Goal: Task Accomplishment & Management: Manage account settings

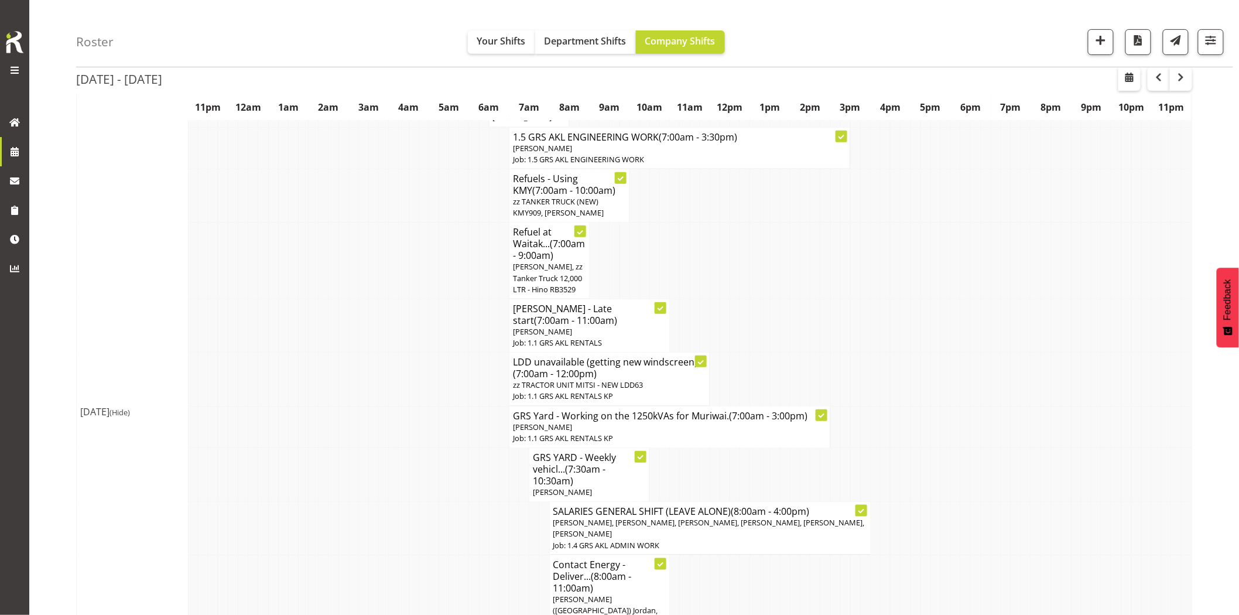
scroll to position [195, 0]
drag, startPoint x: 939, startPoint y: 295, endPoint x: 756, endPoint y: 19, distance: 331.4
click at [941, 295] on td at bounding box center [946, 260] width 10 height 77
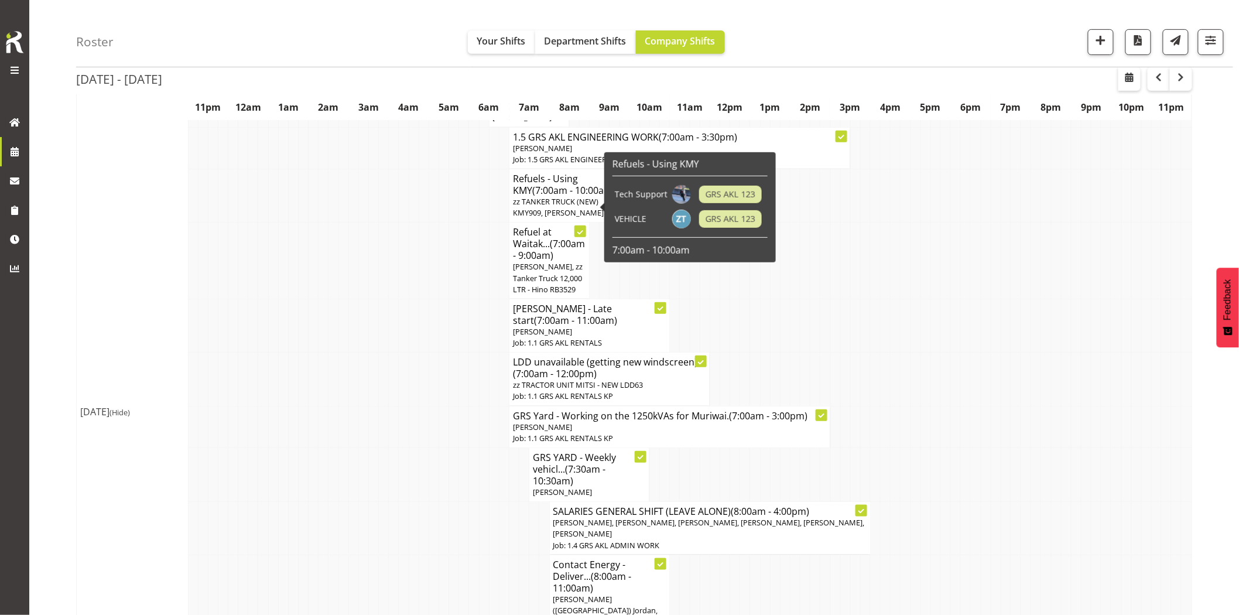
click at [366, 294] on td at bounding box center [363, 260] width 10 height 77
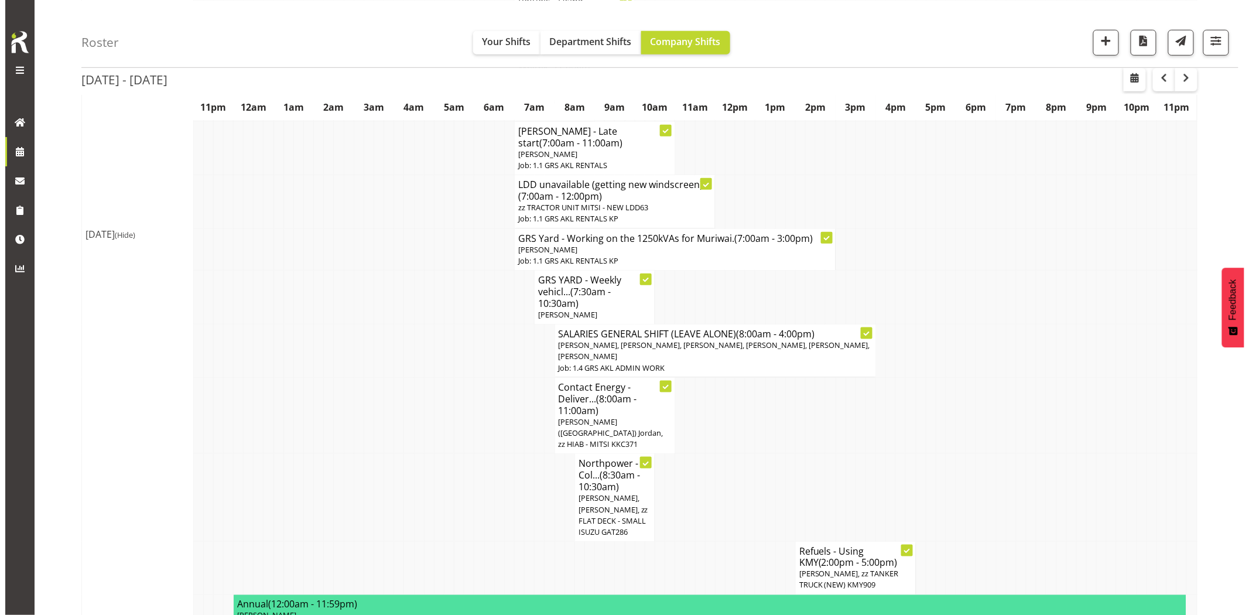
scroll to position [390, 0]
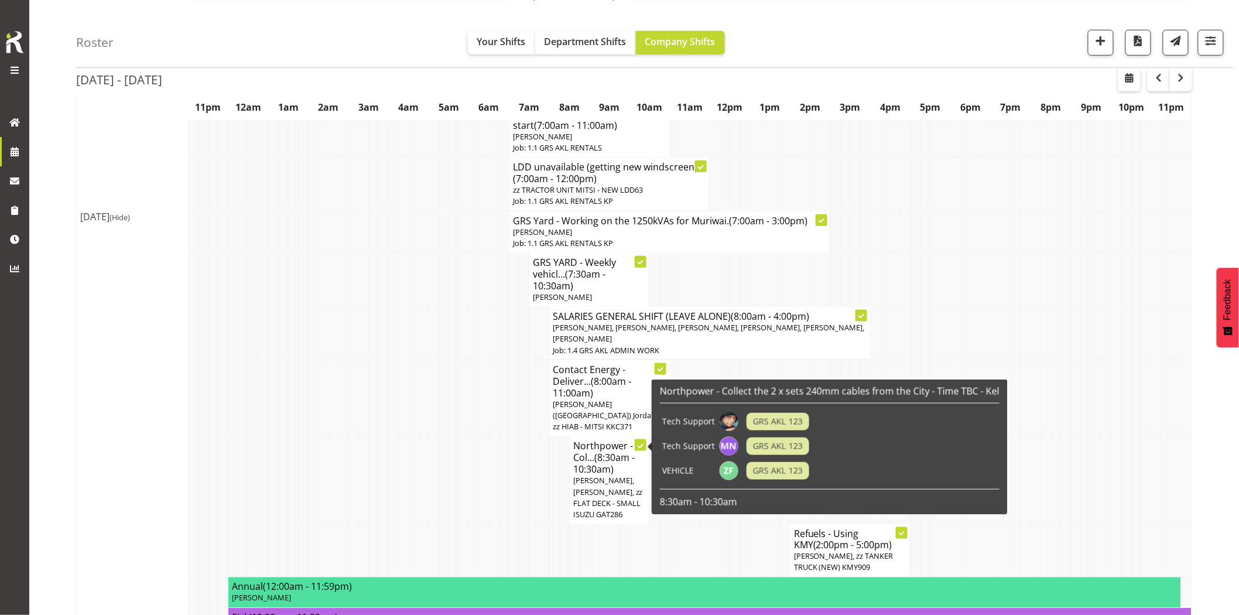
click at [596, 475] on span "[PERSON_NAME], [PERSON_NAME], zz FLAT DECK - SMALL ISUZU GAT286" at bounding box center [608, 497] width 70 height 44
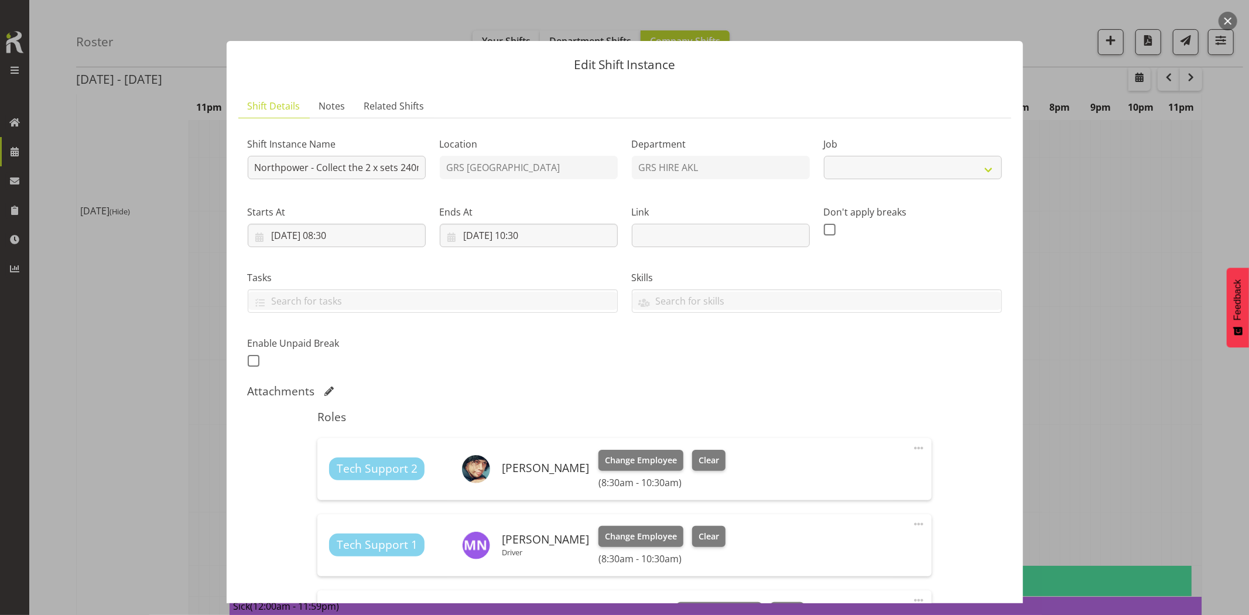
select select "7504"
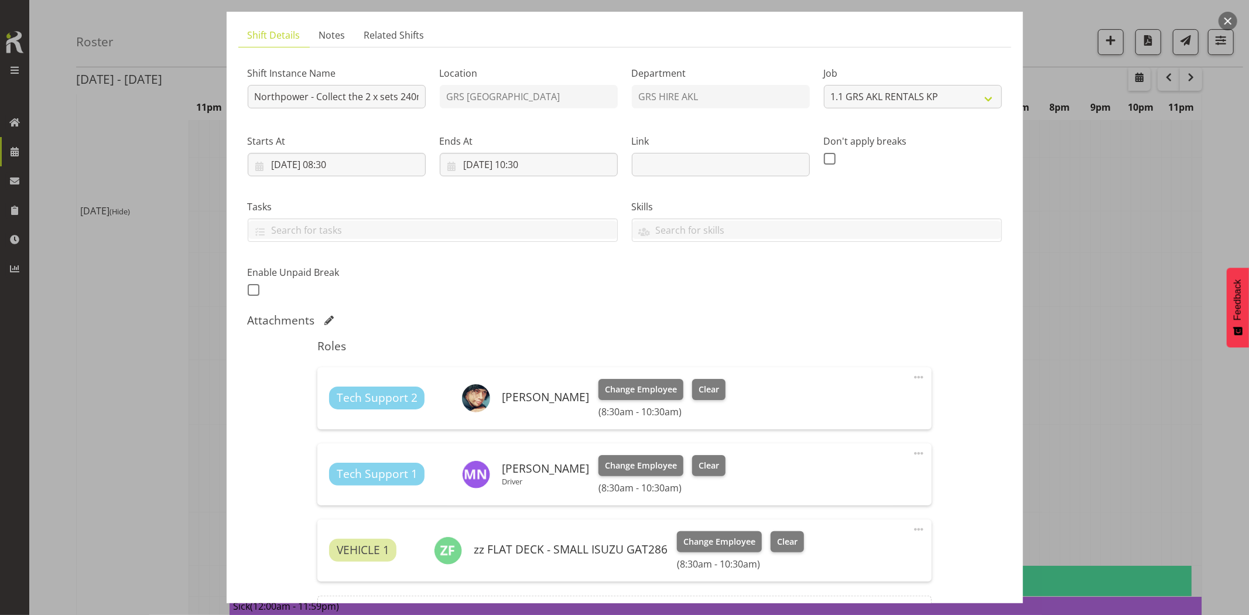
scroll to position [130, 0]
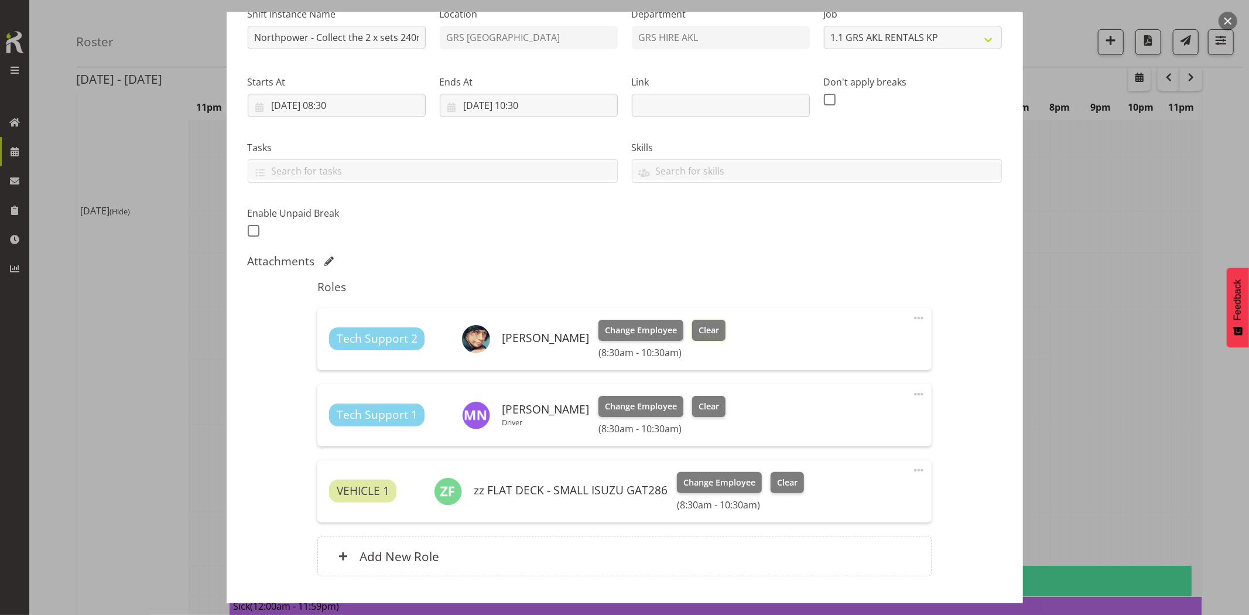
drag, startPoint x: 693, startPoint y: 330, endPoint x: 697, endPoint y: 344, distance: 15.2
click at [698, 330] on span "Clear" at bounding box center [708, 330] width 20 height 13
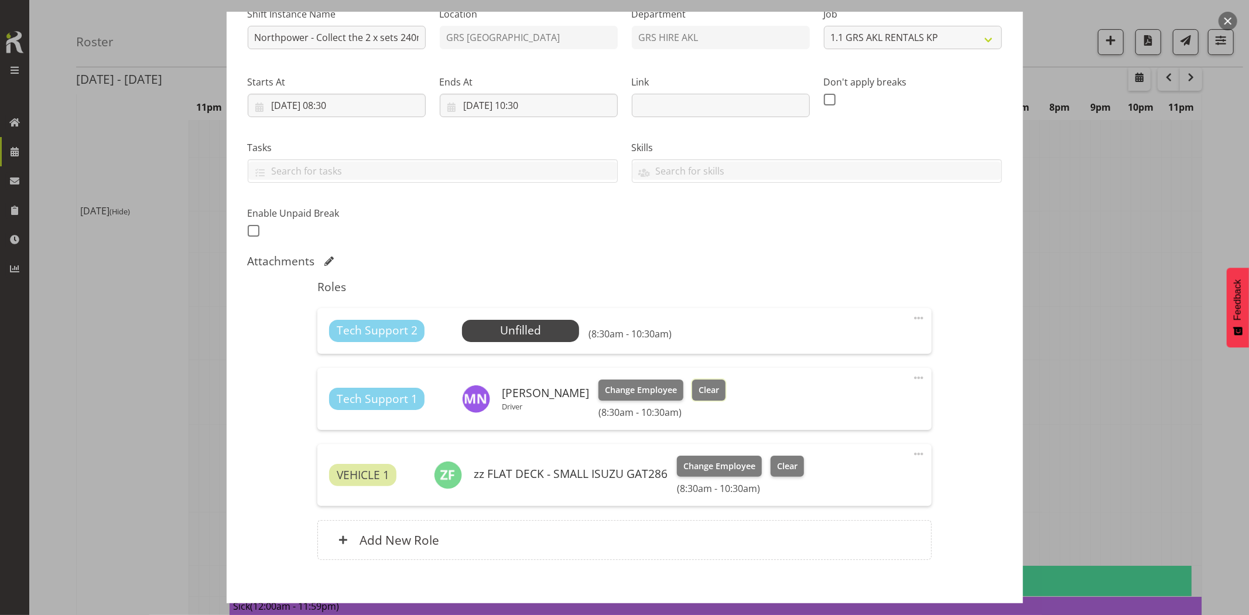
click at [699, 393] on span "Clear" at bounding box center [708, 389] width 20 height 13
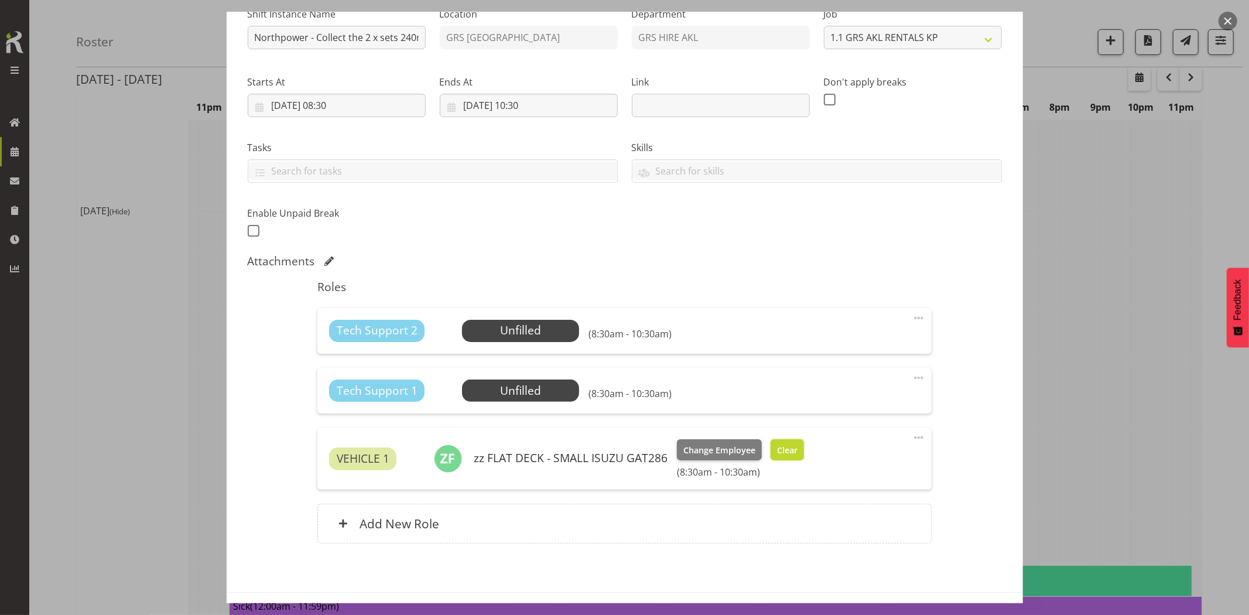
click at [788, 451] on span "Clear" at bounding box center [787, 450] width 20 height 13
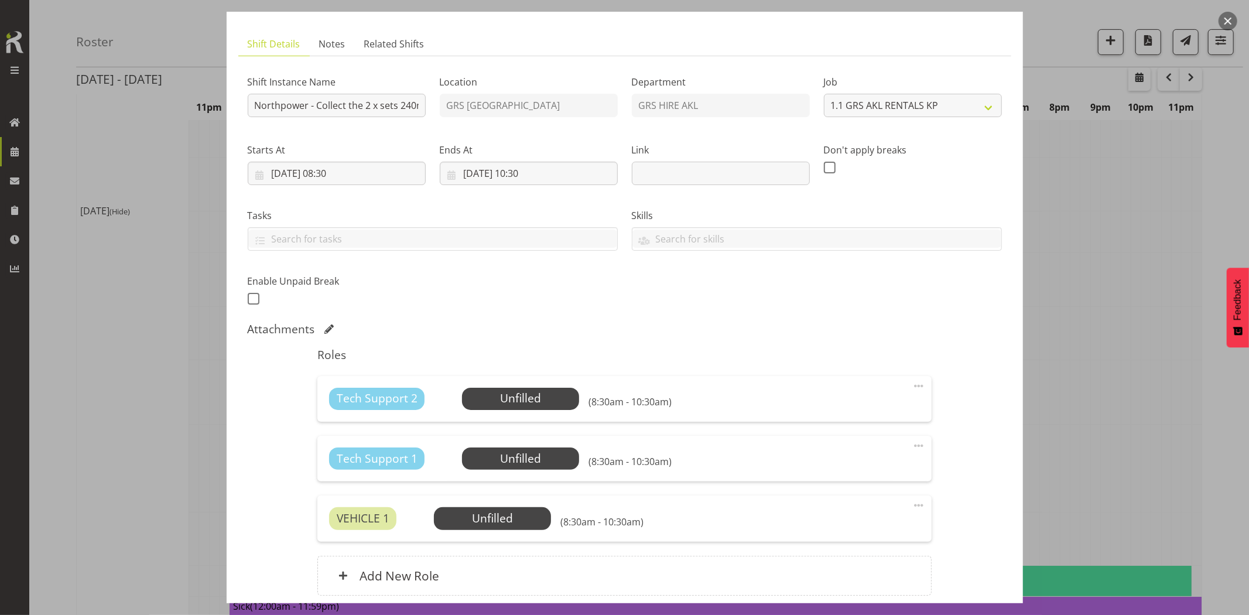
scroll to position [0, 0]
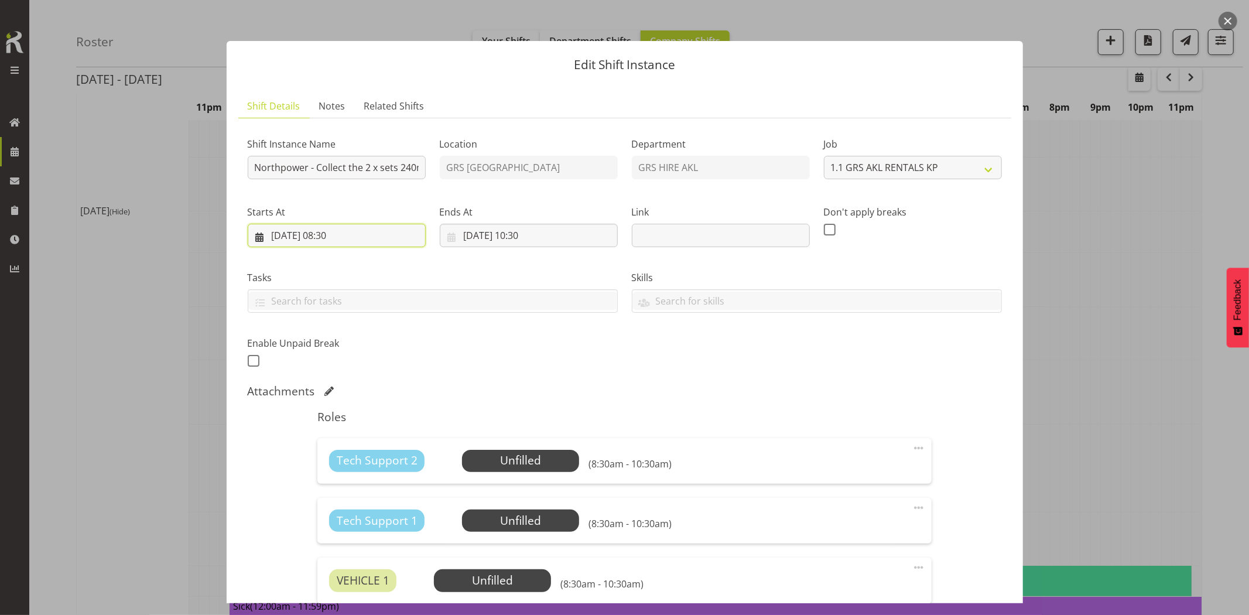
click at [379, 241] on input "[DATE] 08:30" at bounding box center [337, 235] width 178 height 23
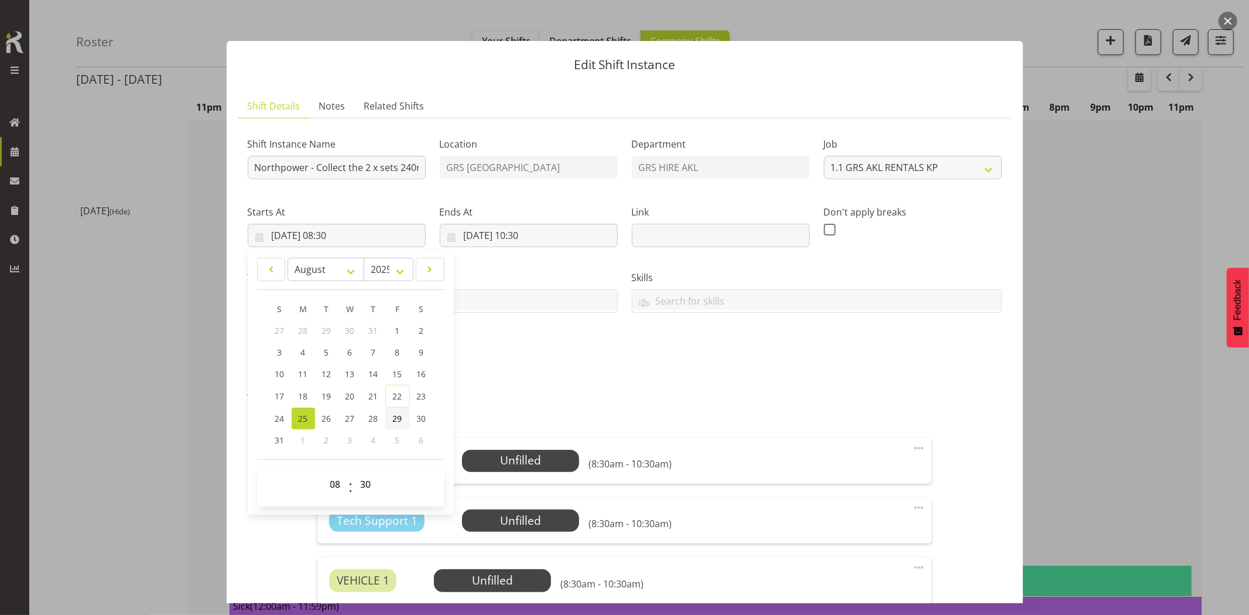
click at [389, 420] on link "29" at bounding box center [397, 418] width 25 height 22
type input "[DATE] 08:30"
click at [566, 236] on input "[DATE] 10:30" at bounding box center [529, 235] width 178 height 23
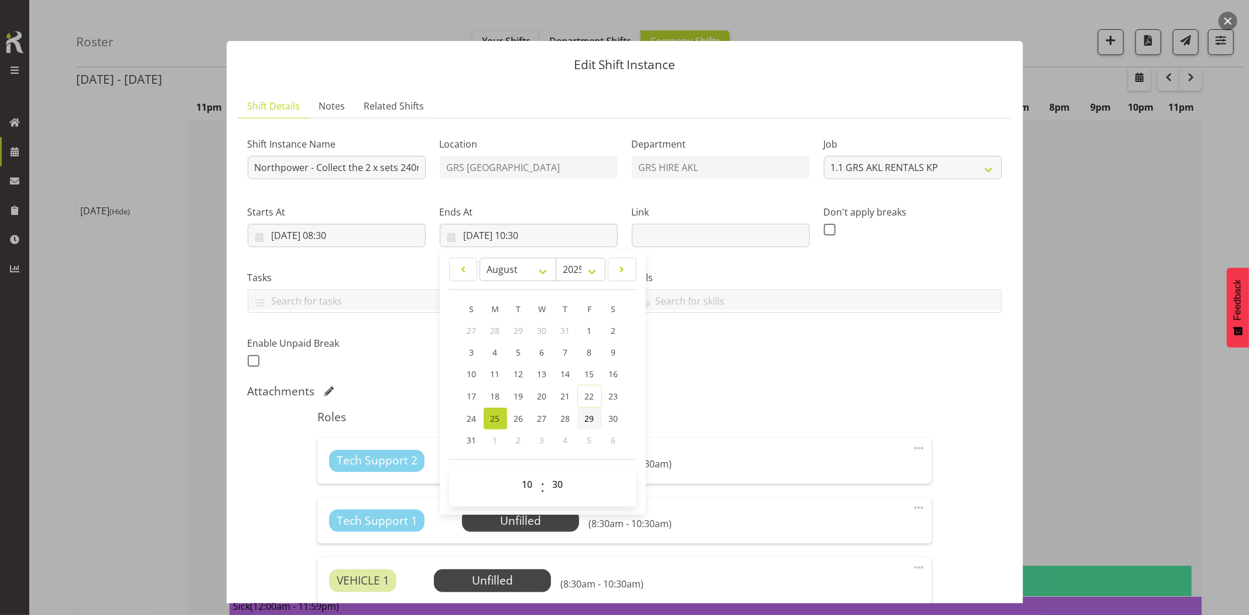
drag, startPoint x: 589, startPoint y: 420, endPoint x: 636, endPoint y: 403, distance: 50.0
click at [589, 420] on span "29" at bounding box center [589, 418] width 9 height 11
type input "[DATE] 10:30"
click at [768, 372] on div "Shift Instance Name Northpower - Collect the 2 x sets 240mm cables from the Cit…" at bounding box center [625, 249] width 768 height 256
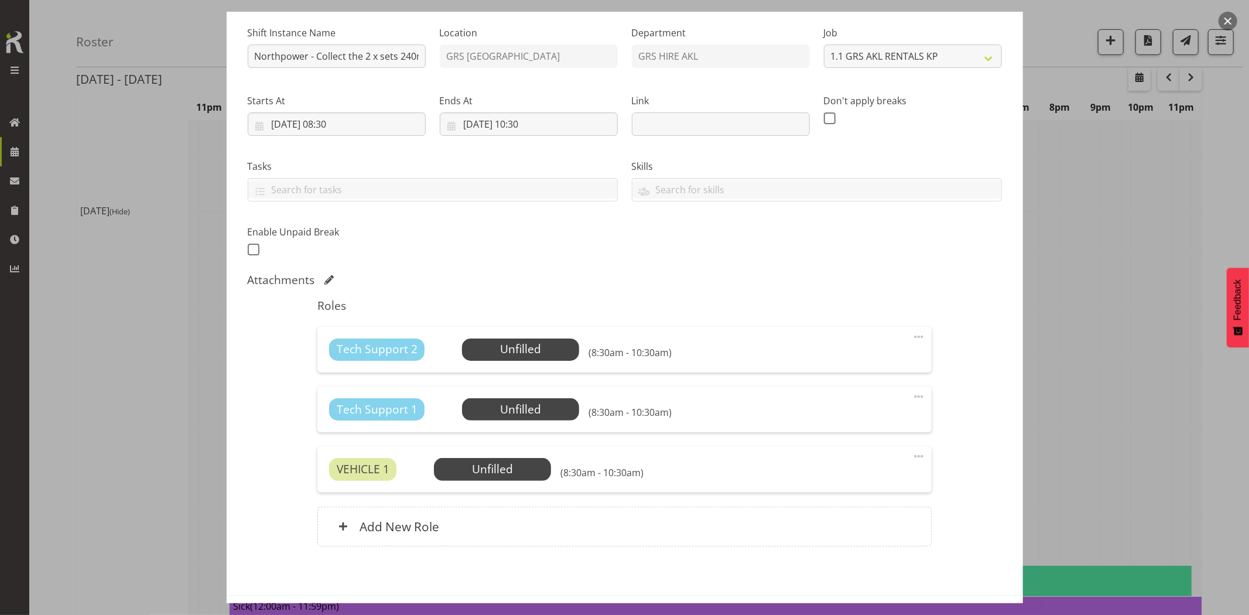
scroll to position [159, 0]
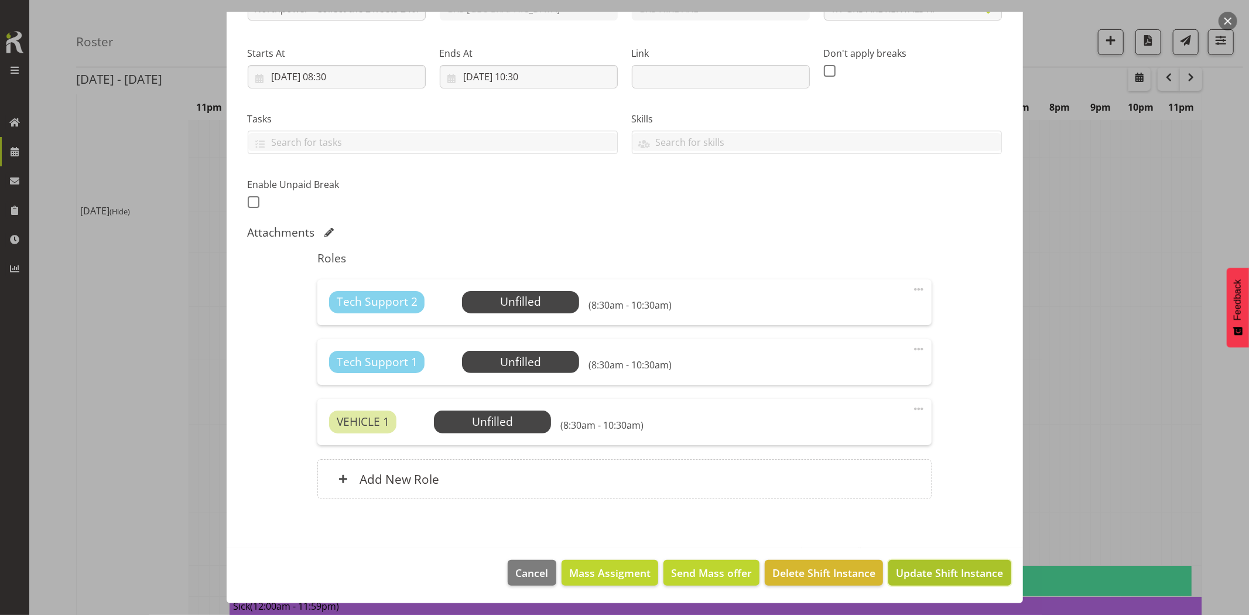
click at [924, 568] on span "Update Shift Instance" at bounding box center [949, 572] width 107 height 15
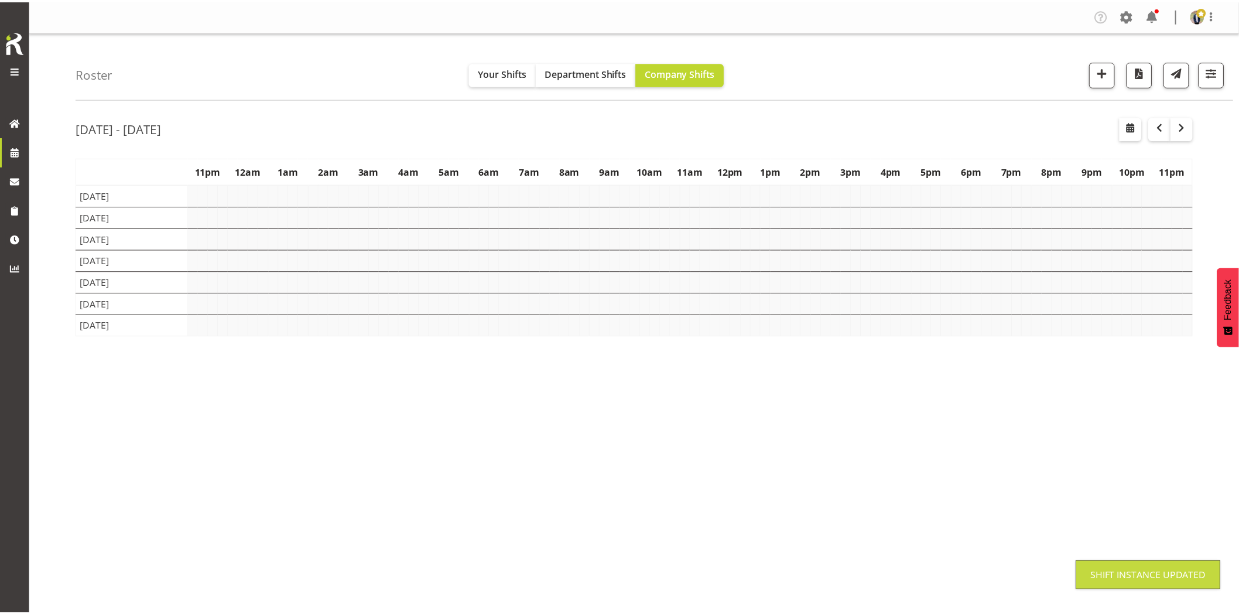
scroll to position [0, 0]
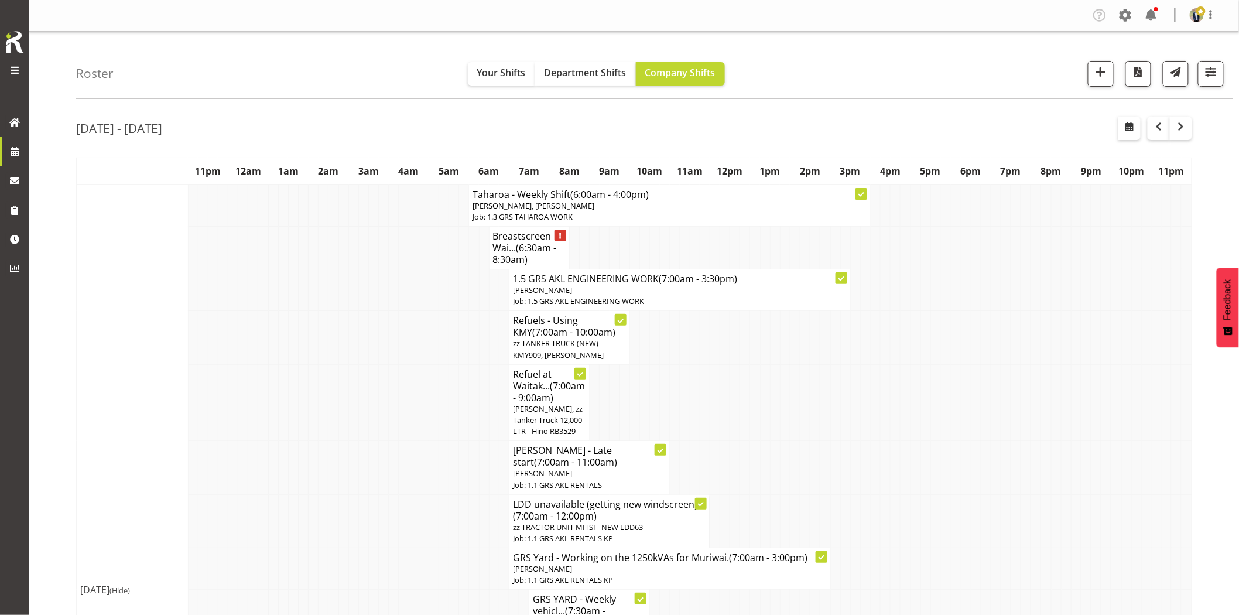
click at [384, 353] on td at bounding box center [384, 337] width 10 height 53
click at [337, 441] on td at bounding box center [333, 402] width 10 height 77
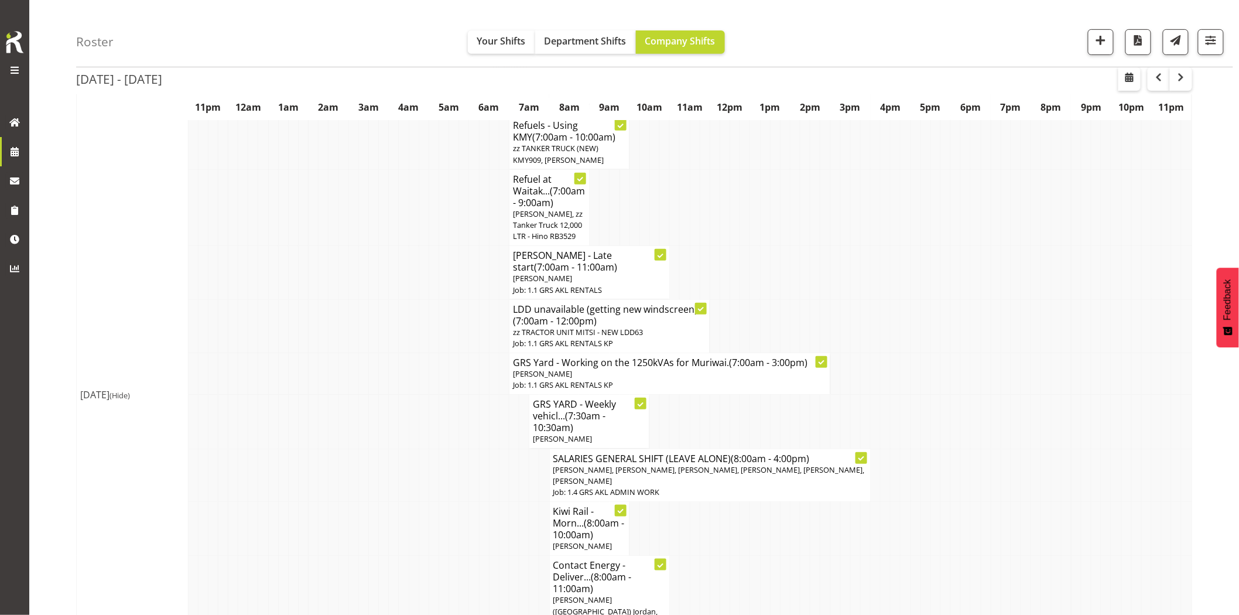
click at [337, 443] on td at bounding box center [333, 422] width 10 height 54
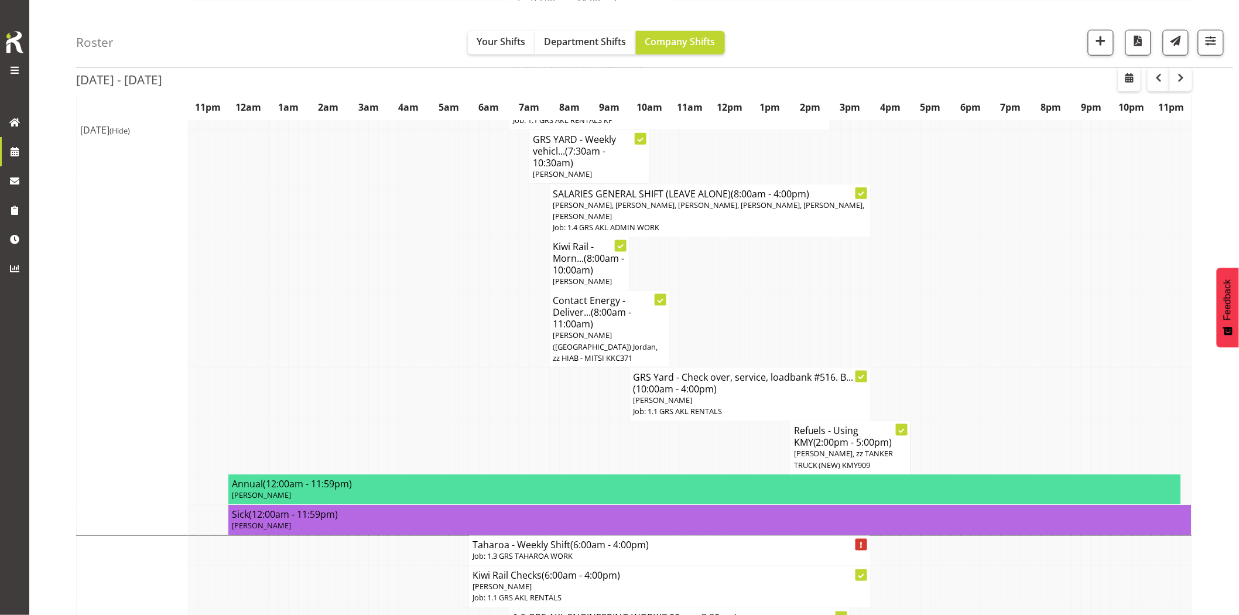
scroll to position [520, 0]
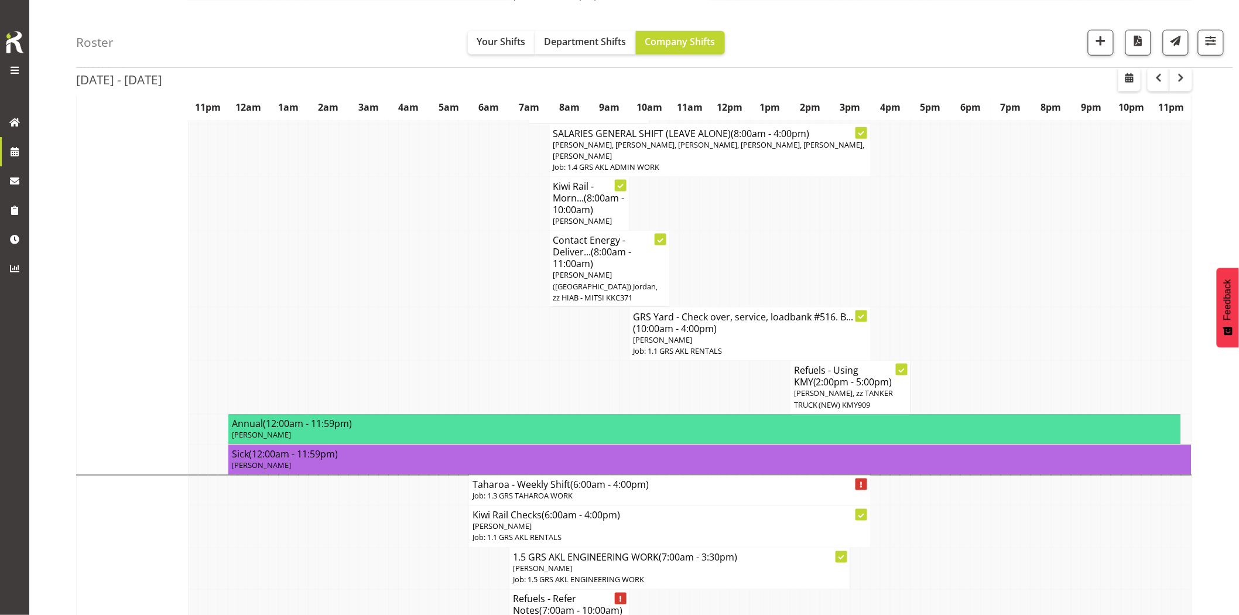
click at [395, 278] on td at bounding box center [394, 269] width 10 height 77
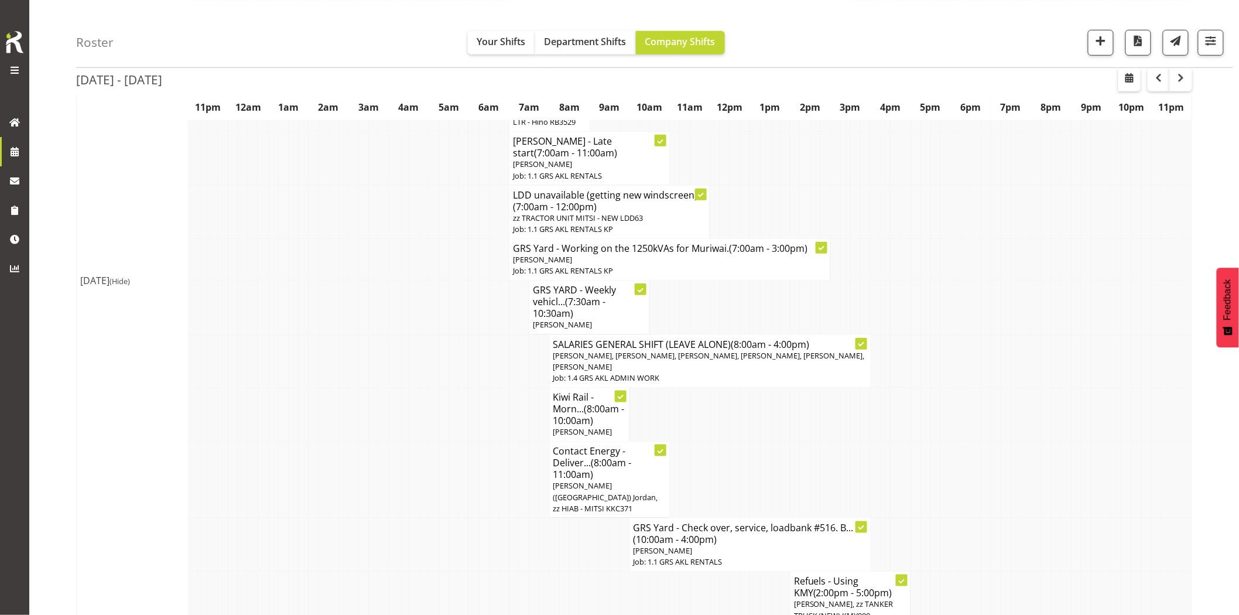
scroll to position [195, 0]
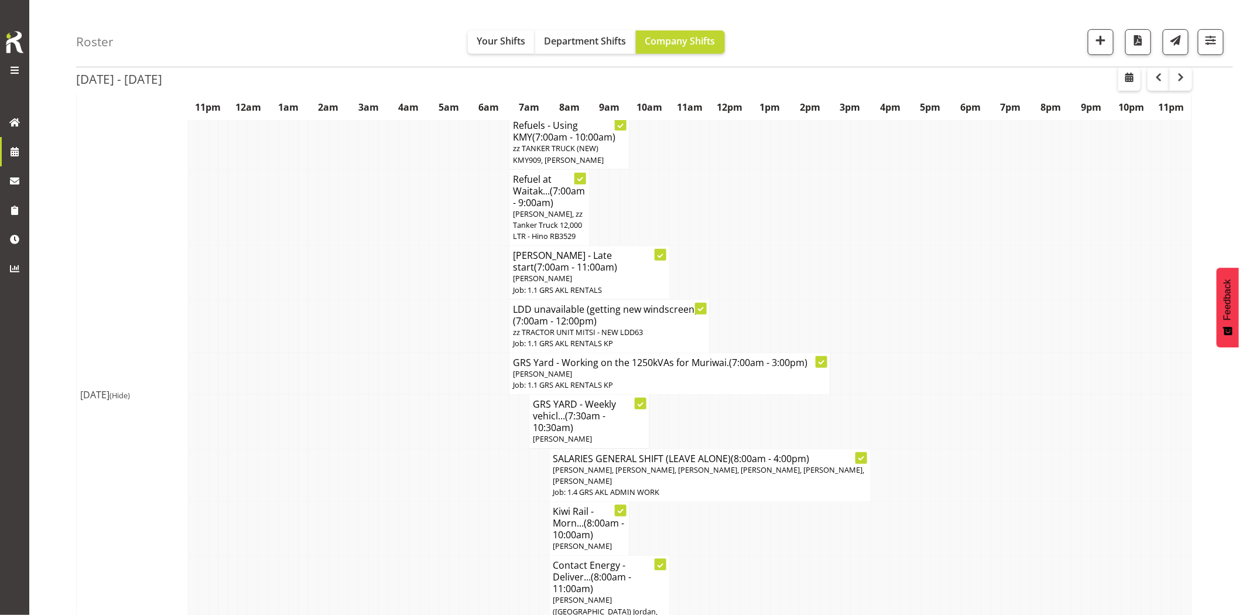
click at [369, 326] on td at bounding box center [374, 325] width 10 height 53
click at [396, 325] on td at bounding box center [394, 325] width 10 height 53
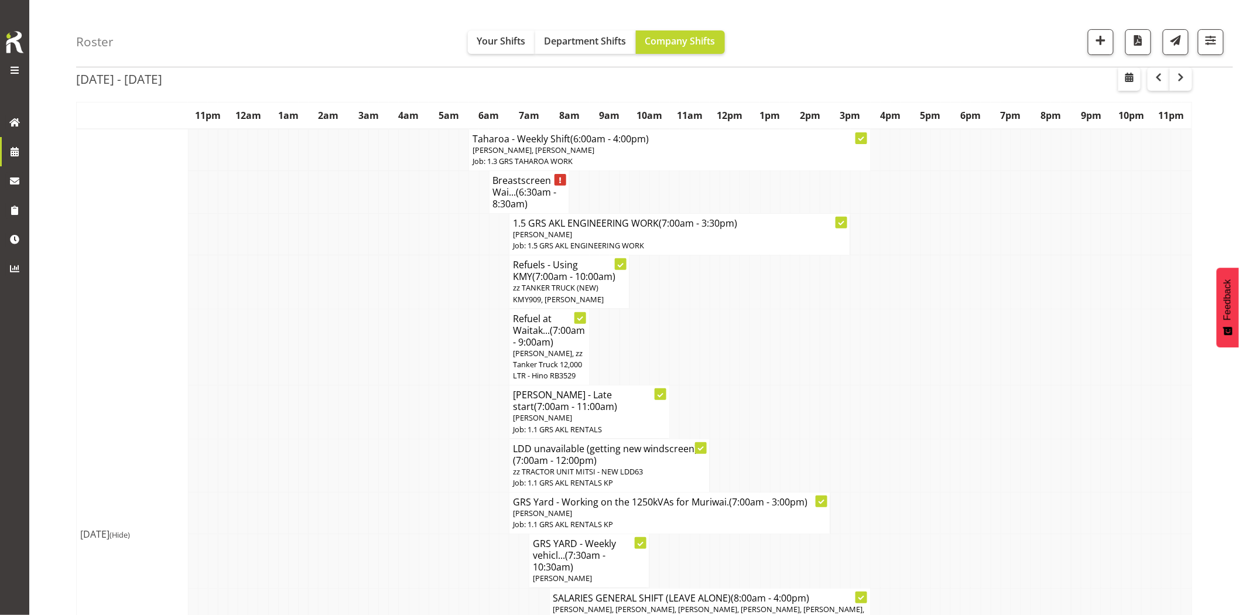
scroll to position [0, 0]
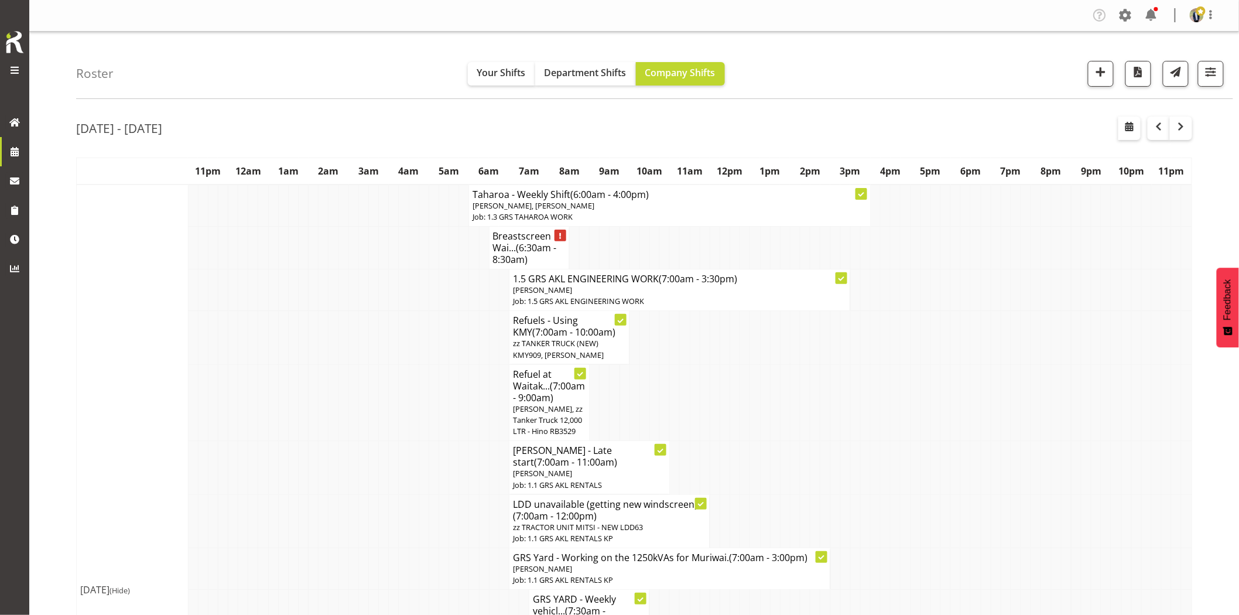
drag, startPoint x: 423, startPoint y: 310, endPoint x: 463, endPoint y: 304, distance: 40.8
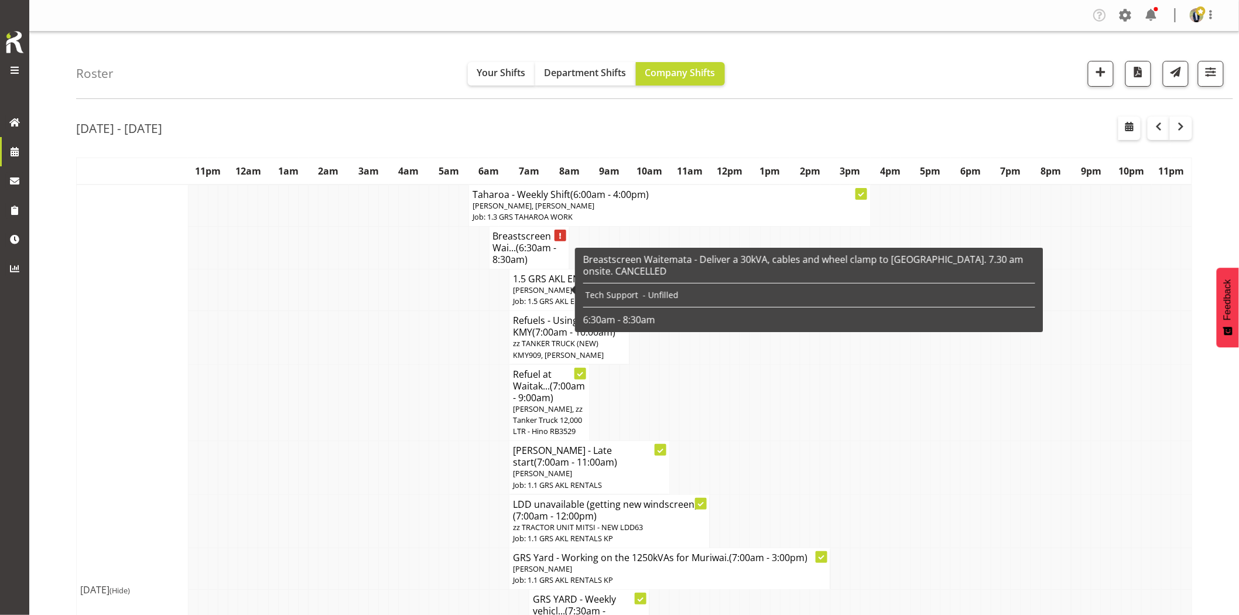
click at [406, 375] on td at bounding box center [404, 402] width 10 height 77
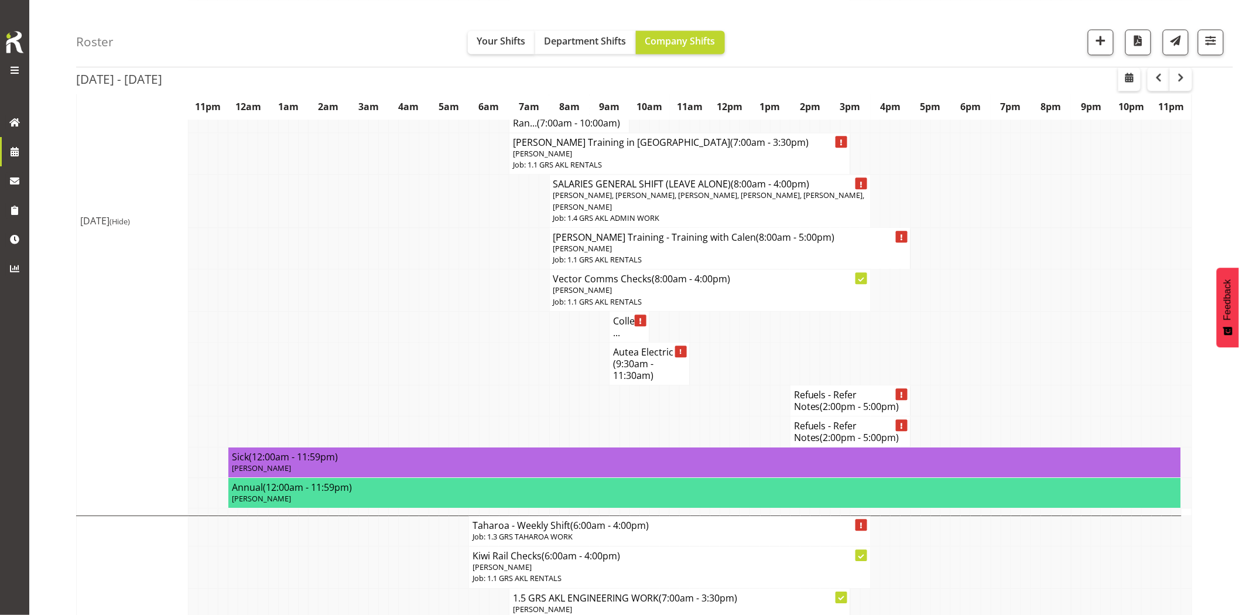
scroll to position [1040, 0]
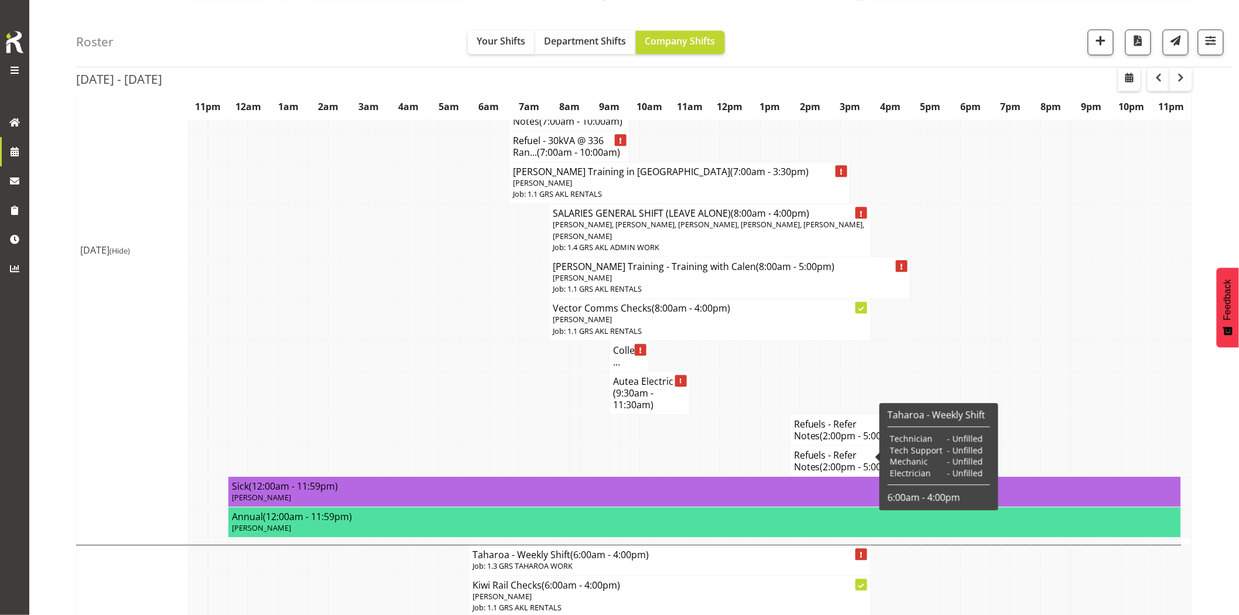
click at [387, 419] on td at bounding box center [384, 429] width 10 height 31
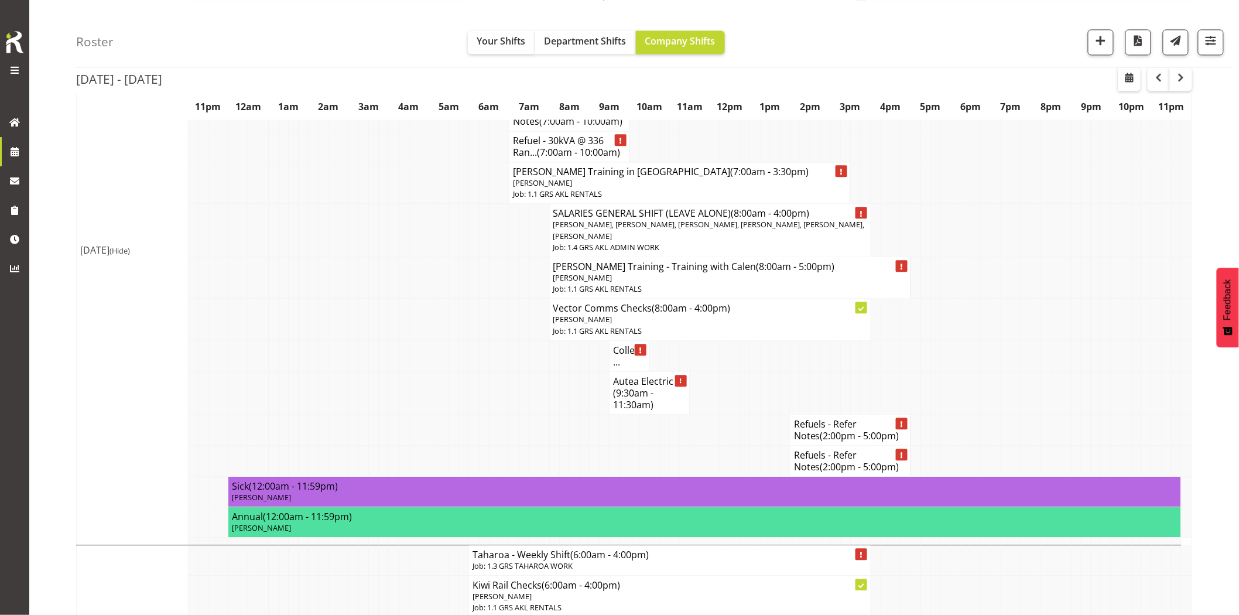
click at [1051, 316] on td at bounding box center [1056, 320] width 10 height 42
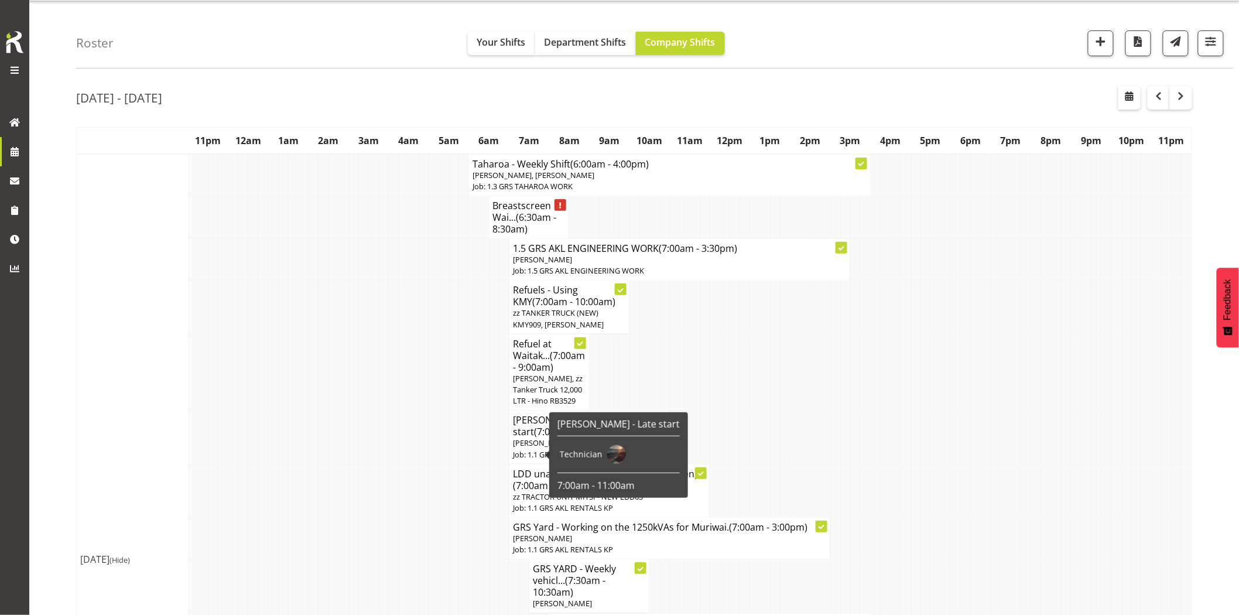
scroll to position [0, 0]
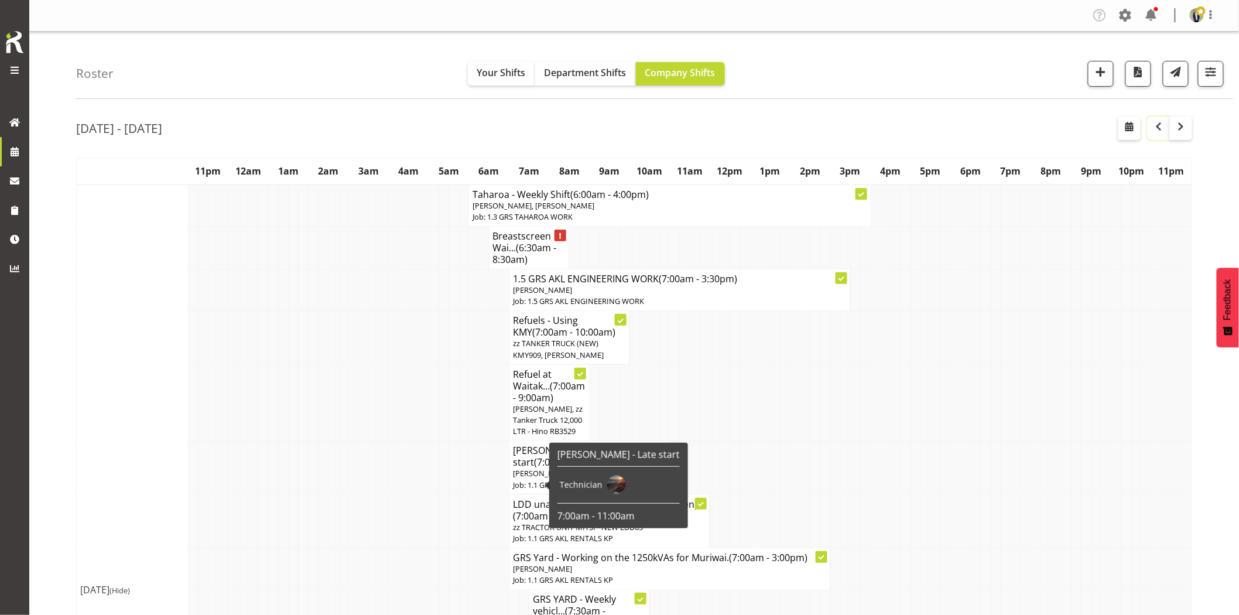
click at [1163, 125] on span "button" at bounding box center [1158, 126] width 14 height 14
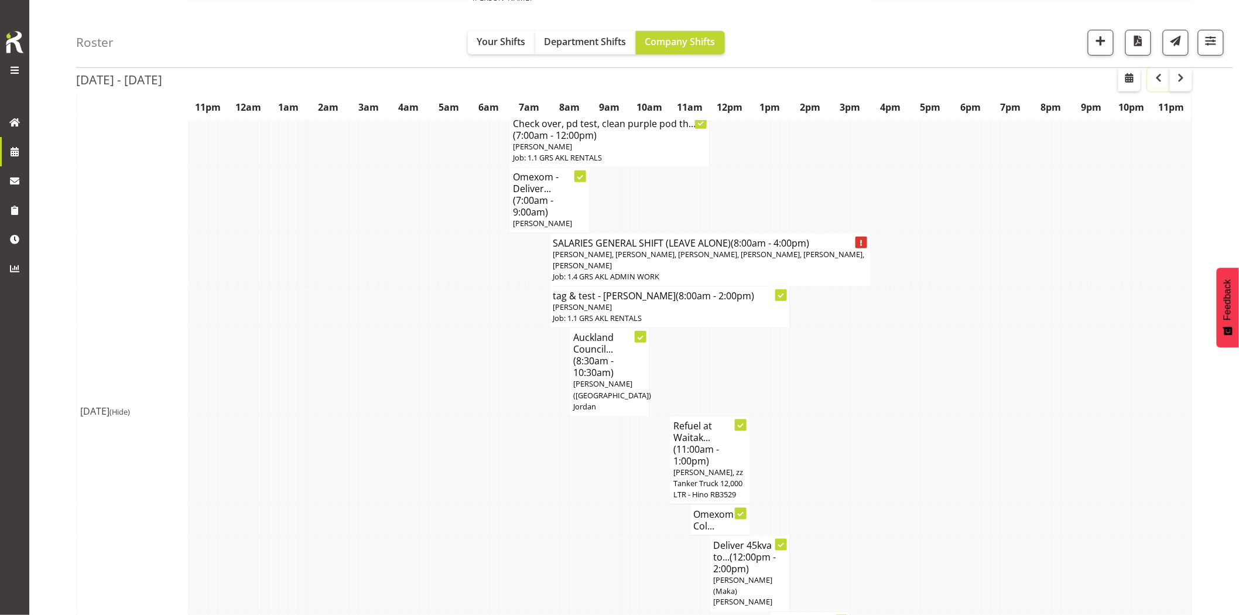
scroll to position [585, 0]
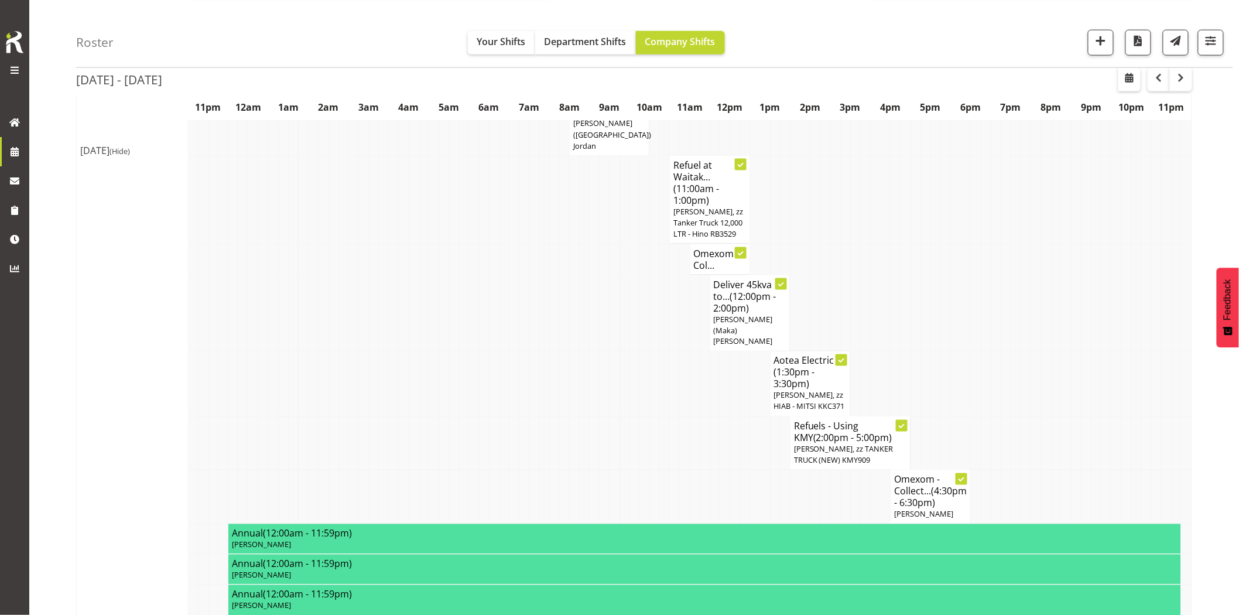
drag, startPoint x: 615, startPoint y: 337, endPoint x: 627, endPoint y: 337, distance: 12.3
click at [624, 351] on tr "Aotea Electric -... (1:30pm - 3:30pm) [PERSON_NAME], zz HIAB - MITSI KKC371" at bounding box center [634, 383] width 1115 height 65
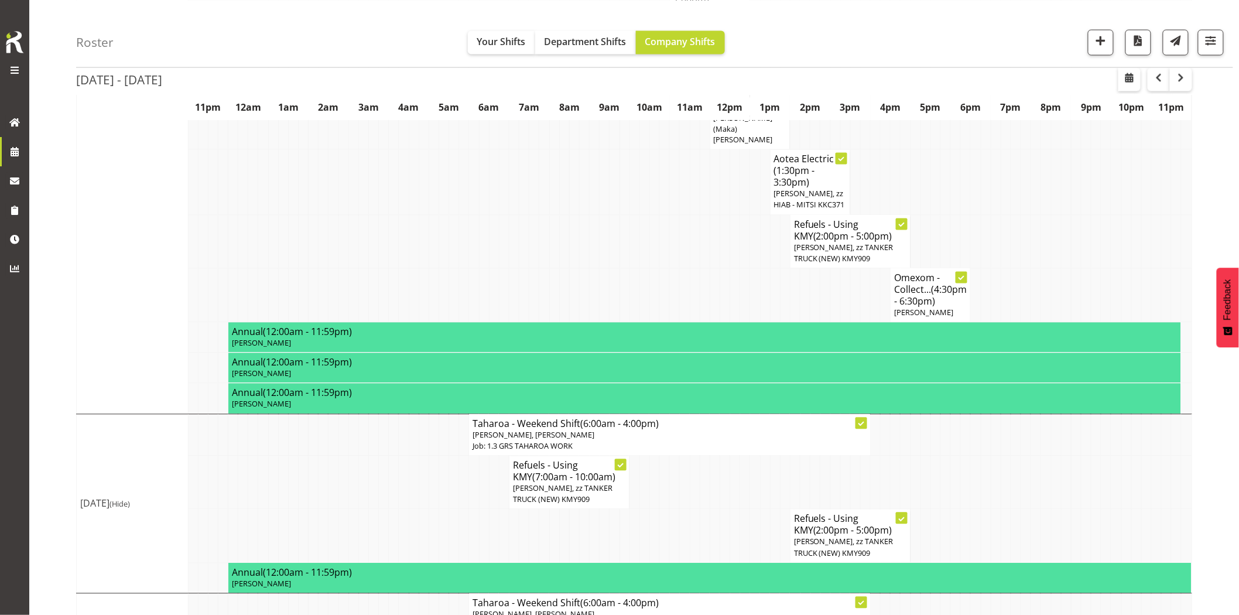
scroll to position [845, 0]
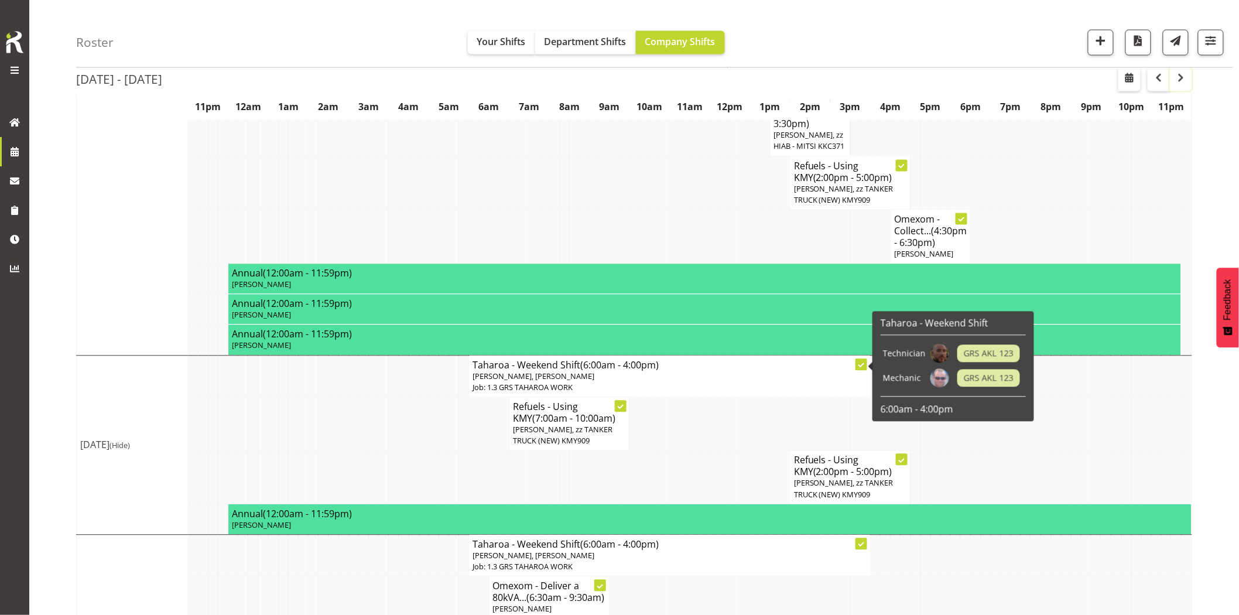
drag, startPoint x: 1178, startPoint y: 76, endPoint x: 979, endPoint y: 111, distance: 202.7
click at [1180, 78] on span "button" at bounding box center [1181, 77] width 14 height 14
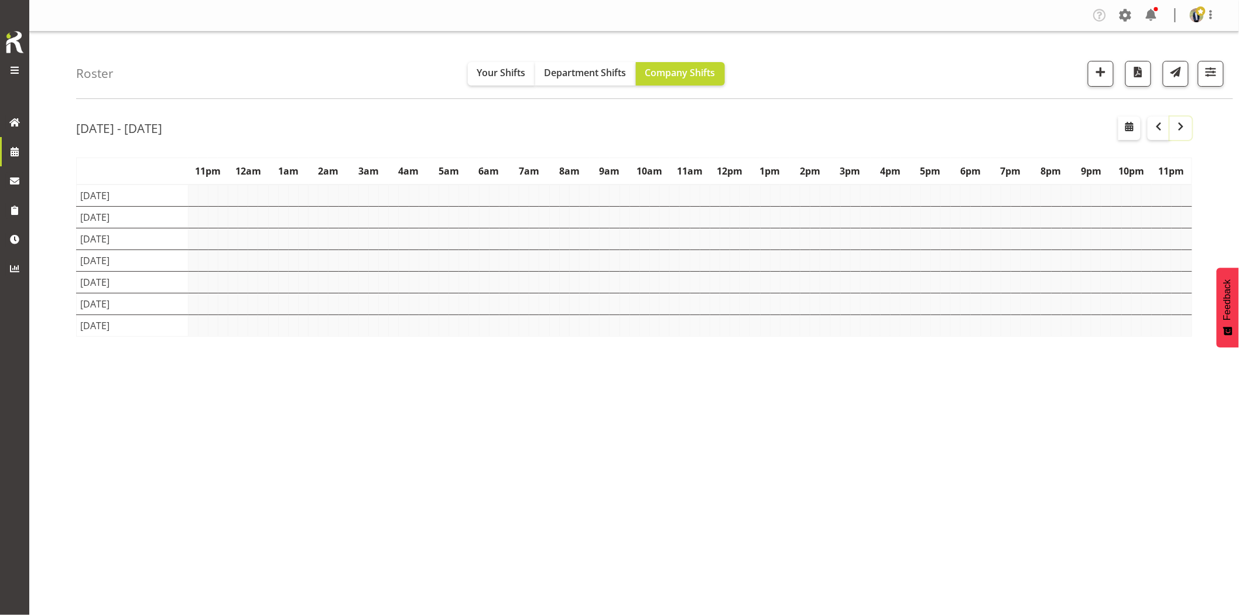
scroll to position [0, 0]
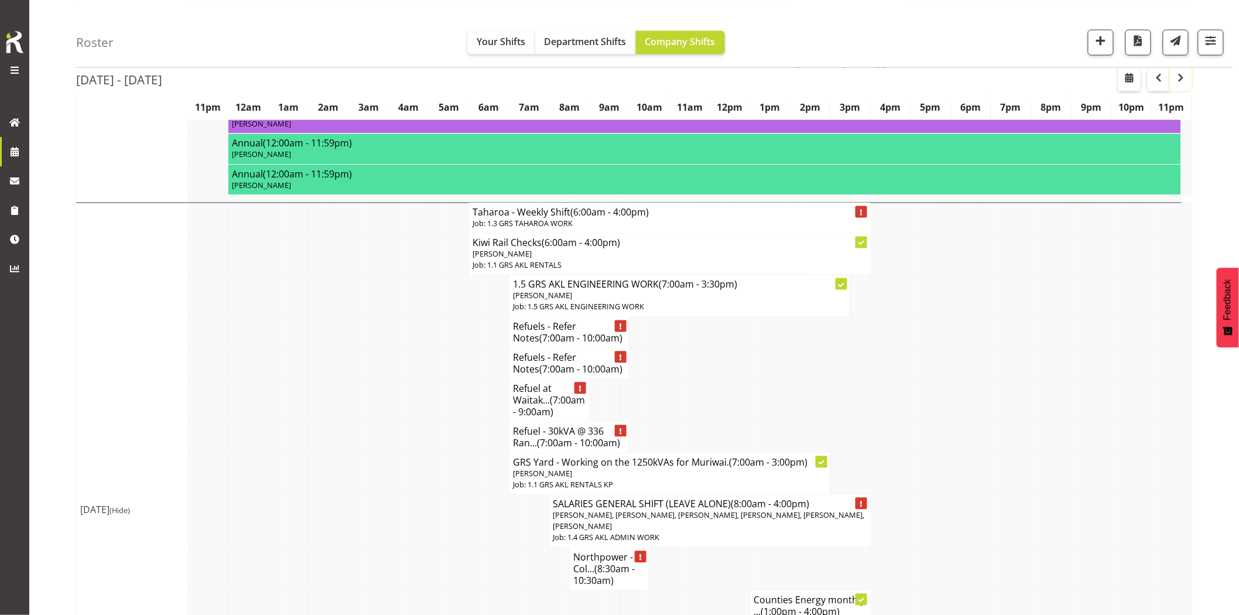
scroll to position [2802, 0]
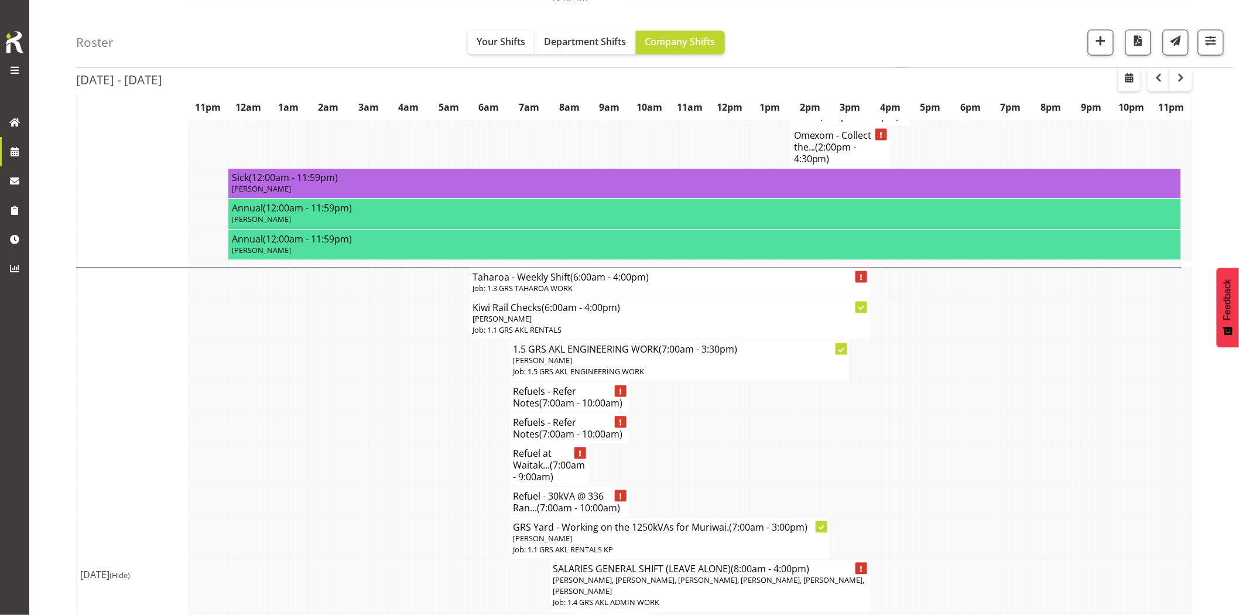
click at [439, 475] on td at bounding box center [444, 465] width 10 height 43
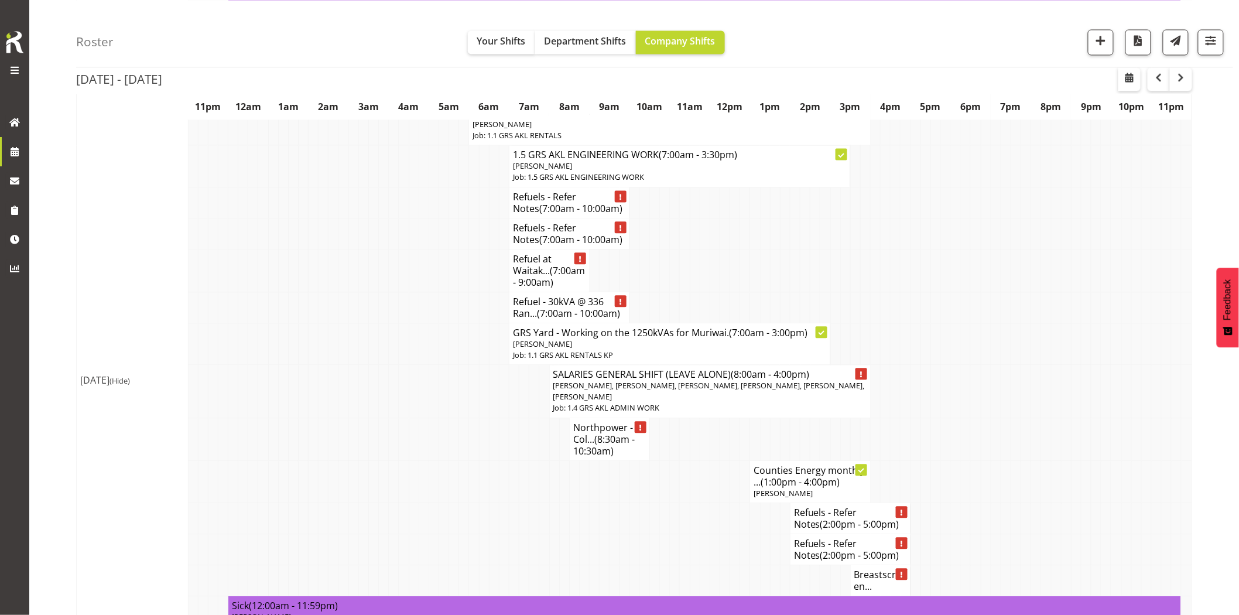
click at [968, 16] on div "Roster Your Shifts Department Shifts Company Shifts 1 Locations Clear GRS [GEOG…" at bounding box center [654, 33] width 1157 height 67
